Goal: Find contact information: Find contact information

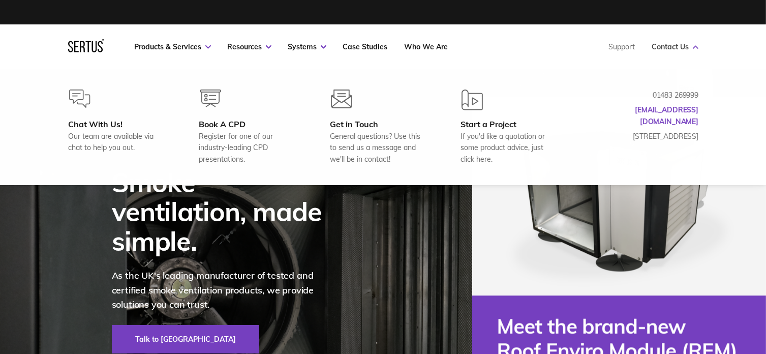
click at [670, 46] on link "Contact Us" at bounding box center [675, 46] width 46 height 9
click at [687, 46] on link "Contact Us" at bounding box center [675, 46] width 46 height 9
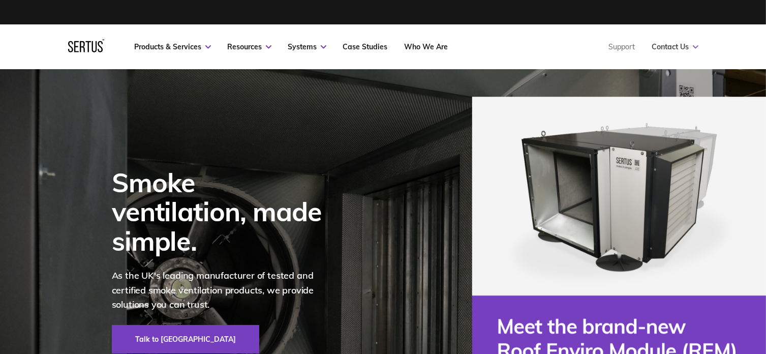
click at [687, 46] on link "Contact Us" at bounding box center [675, 46] width 46 height 9
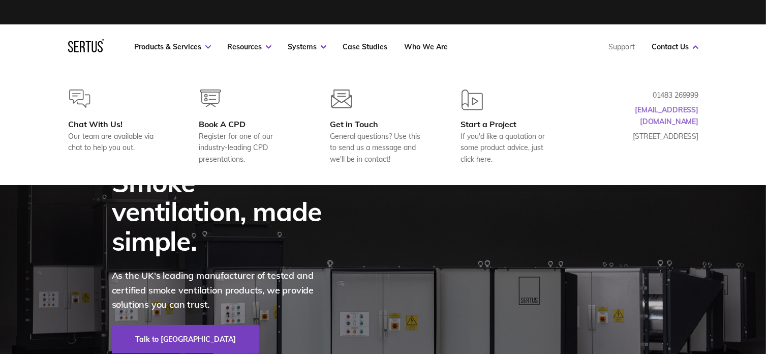
drag, startPoint x: 706, startPoint y: 110, endPoint x: 649, endPoint y: 111, distance: 57.0
click at [649, 111] on div "Chat With Us! Our team are available via chat to help you out. Book A CPD Regis…" at bounding box center [383, 126] width 671 height 75
